Goal: Book appointment/travel/reservation

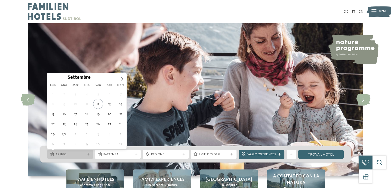
click at [79, 155] on span "Arrivo" at bounding box center [70, 154] width 29 height 5
click at [122, 78] on icon at bounding box center [122, 79] width 4 height 4
type input "****"
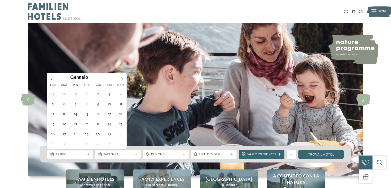
click at [122, 78] on icon at bounding box center [122, 79] width 4 height 4
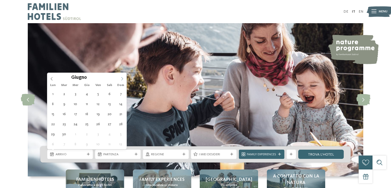
click at [122, 78] on icon at bounding box center [122, 79] width 4 height 4
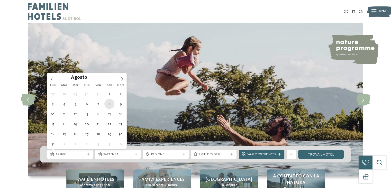
type div "[DATE]"
type input "****"
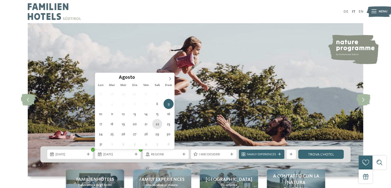
type div "[DATE]"
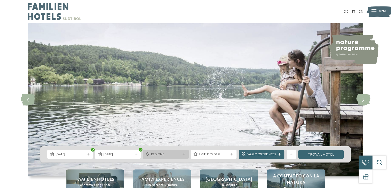
click at [158, 153] on span "Regione" at bounding box center [165, 154] width 29 height 5
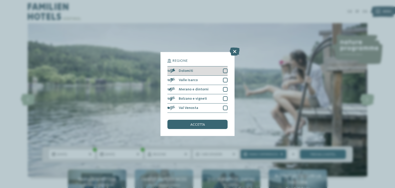
click at [223, 70] on div at bounding box center [225, 70] width 5 height 5
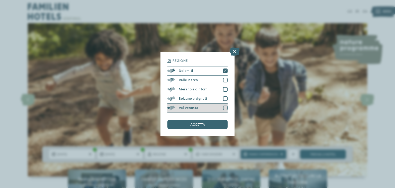
click at [225, 107] on div at bounding box center [225, 107] width 5 height 5
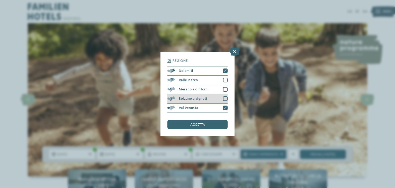
click at [225, 99] on div at bounding box center [225, 98] width 5 height 5
click at [209, 122] on div "accetta" at bounding box center [197, 124] width 60 height 9
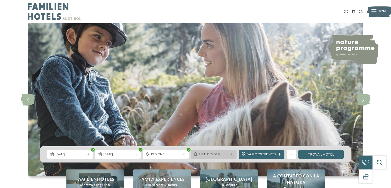
click at [203, 155] on span "I miei desideri" at bounding box center [213, 154] width 29 height 5
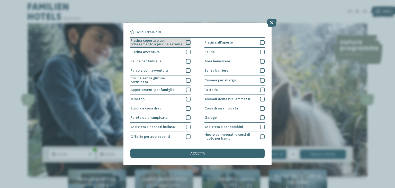
click at [186, 41] on div at bounding box center [188, 42] width 5 height 5
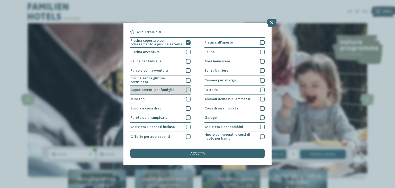
click at [187, 88] on div at bounding box center [188, 89] width 5 height 5
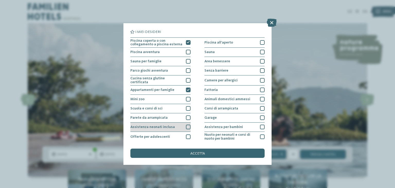
click at [186, 126] on div at bounding box center [188, 126] width 5 height 5
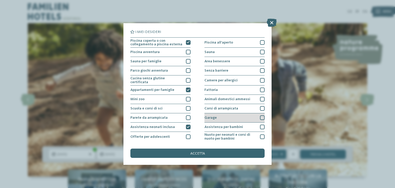
click at [260, 117] on div at bounding box center [262, 117] width 5 height 5
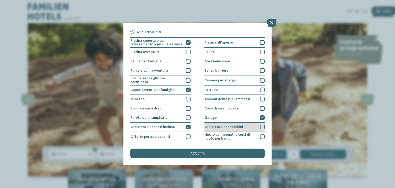
click at [260, 127] on div at bounding box center [262, 126] width 5 height 5
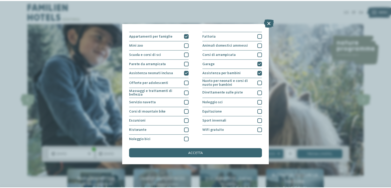
scroll to position [56, 0]
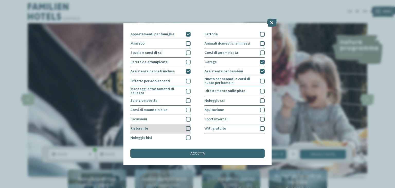
click at [187, 128] on div at bounding box center [188, 128] width 5 height 5
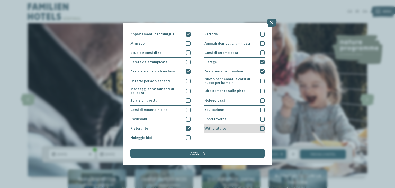
click at [261, 128] on div at bounding box center [262, 128] width 5 height 5
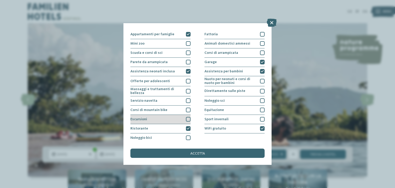
click at [187, 117] on div at bounding box center [188, 119] width 5 height 5
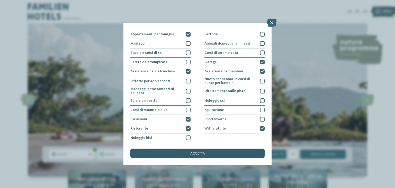
click at [204, 152] on span "accetta" at bounding box center [197, 153] width 15 height 4
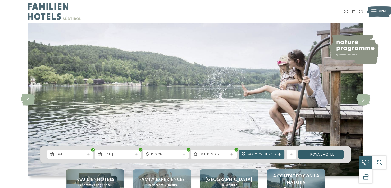
click at [317, 153] on link "trova l’hotel" at bounding box center [321, 153] width 46 height 9
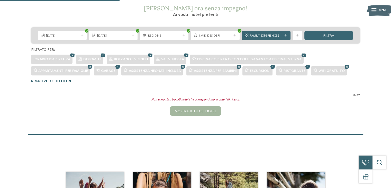
scroll to position [90, 0]
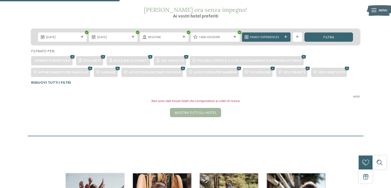
click at [272, 68] on icon at bounding box center [272, 68] width 7 height 6
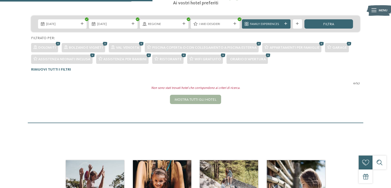
scroll to position [103, 0]
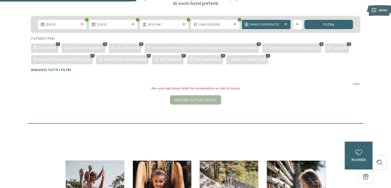
click at [266, 57] on icon at bounding box center [268, 55] width 7 height 6
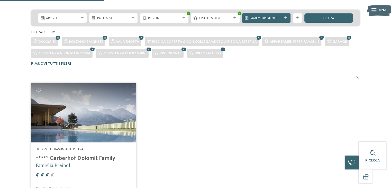
scroll to position [104, 0]
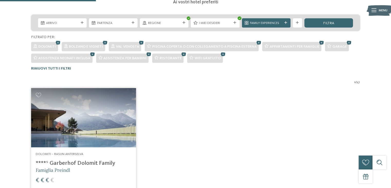
click at [66, 137] on img at bounding box center [83, 117] width 105 height 59
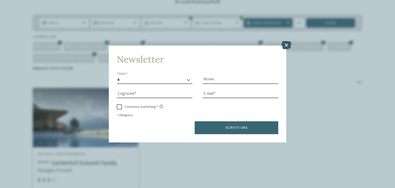
click at [283, 44] on icon at bounding box center [286, 45] width 10 height 8
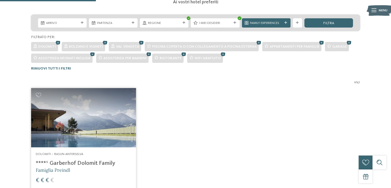
click at [112, 120] on img at bounding box center [83, 117] width 105 height 59
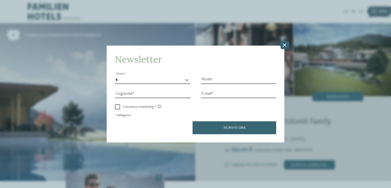
scroll to position [20, 0]
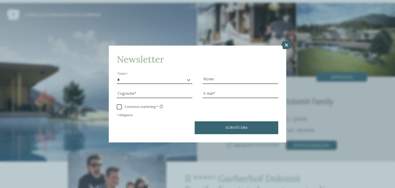
drag, startPoint x: 392, startPoint y: 17, endPoint x: 392, endPoint y: 23, distance: 6.4
click at [285, 47] on icon at bounding box center [286, 45] width 10 height 8
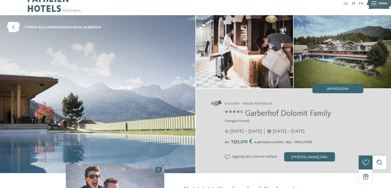
scroll to position [0, 0]
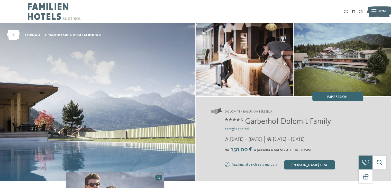
click at [141, 147] on img at bounding box center [97, 102] width 195 height 158
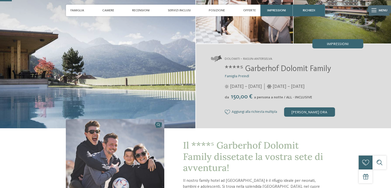
scroll to position [55, 0]
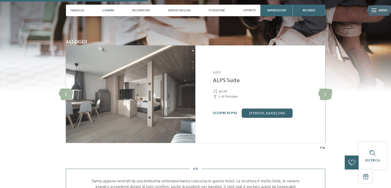
scroll to position [691, 0]
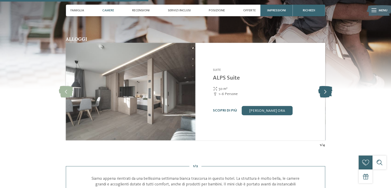
click at [321, 86] on icon at bounding box center [325, 92] width 14 height 12
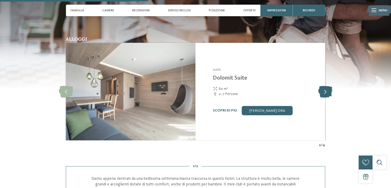
click at [321, 86] on icon at bounding box center [325, 92] width 14 height 12
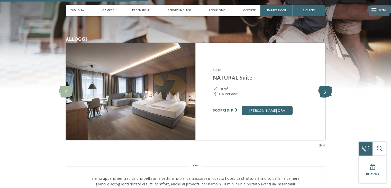
click at [321, 86] on icon at bounding box center [325, 92] width 14 height 12
